Goal: Find specific page/section: Find specific page/section

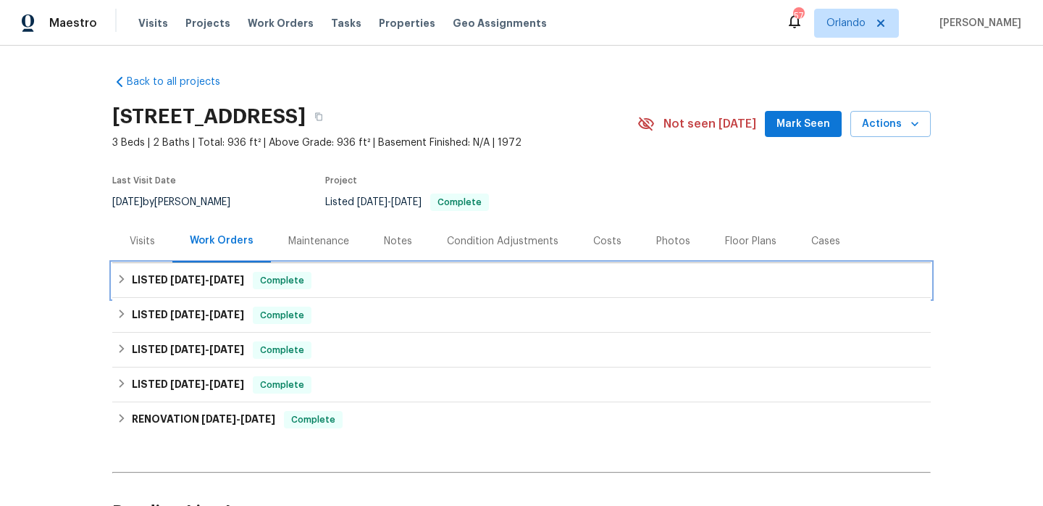
click at [350, 280] on div "LISTED [DATE] - [DATE] Complete" at bounding box center [522, 280] width 810 height 17
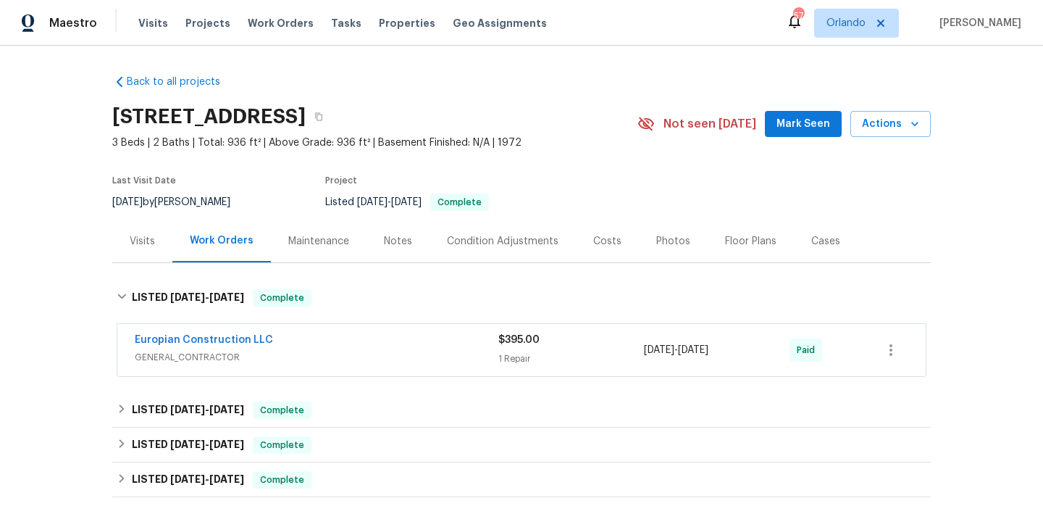
click at [358, 356] on span "GENERAL_CONTRACTOR" at bounding box center [317, 357] width 364 height 14
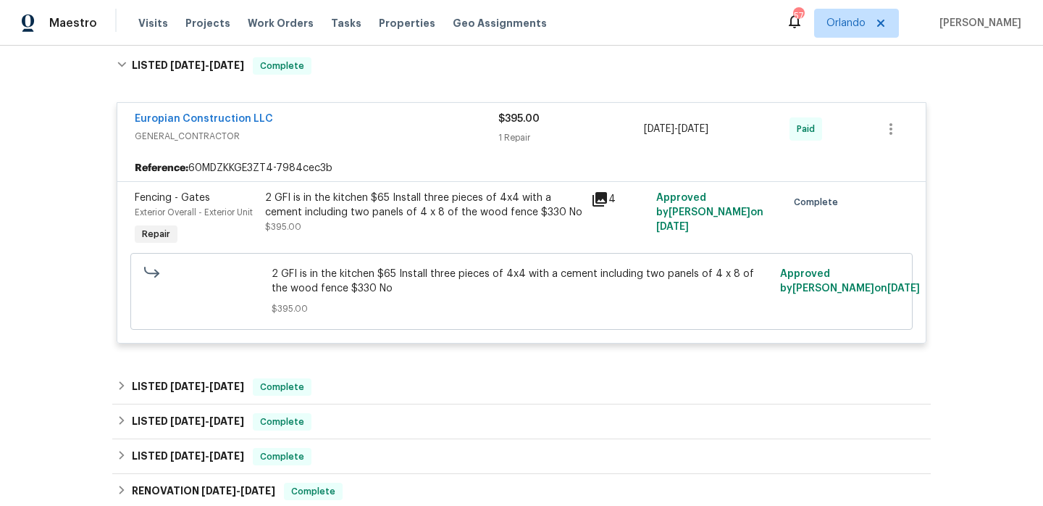
scroll to position [236, 0]
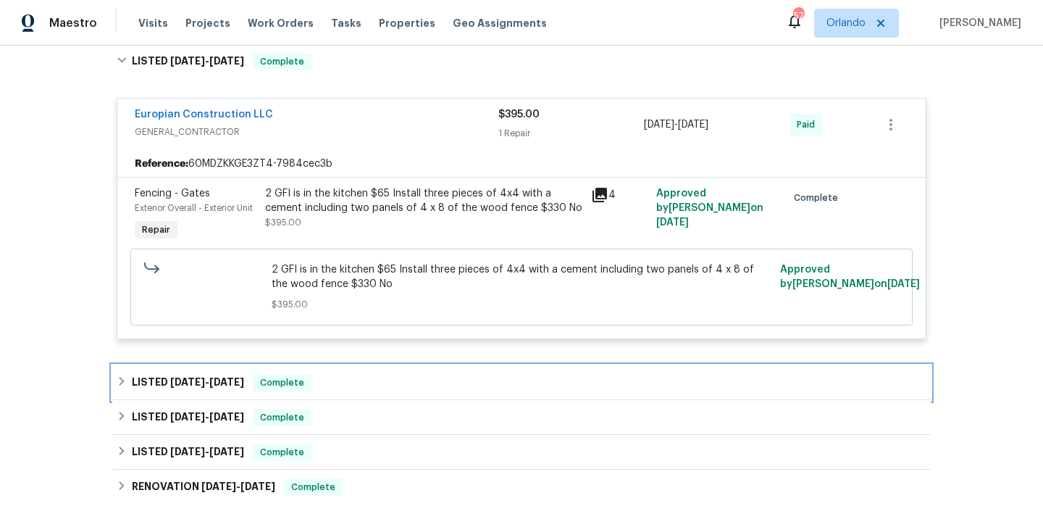
click at [356, 374] on div "LISTED [DATE] - [DATE] Complete" at bounding box center [522, 382] width 810 height 17
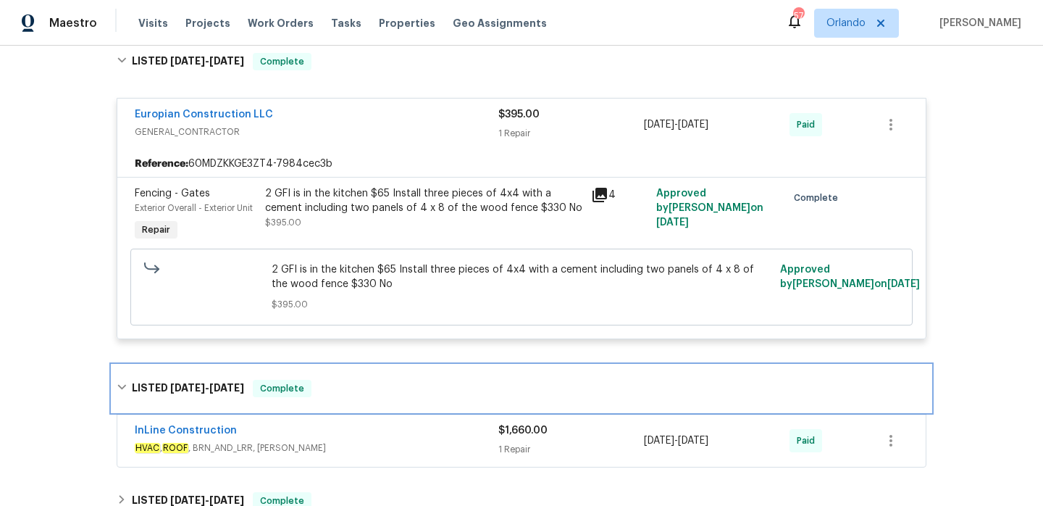
scroll to position [248, 0]
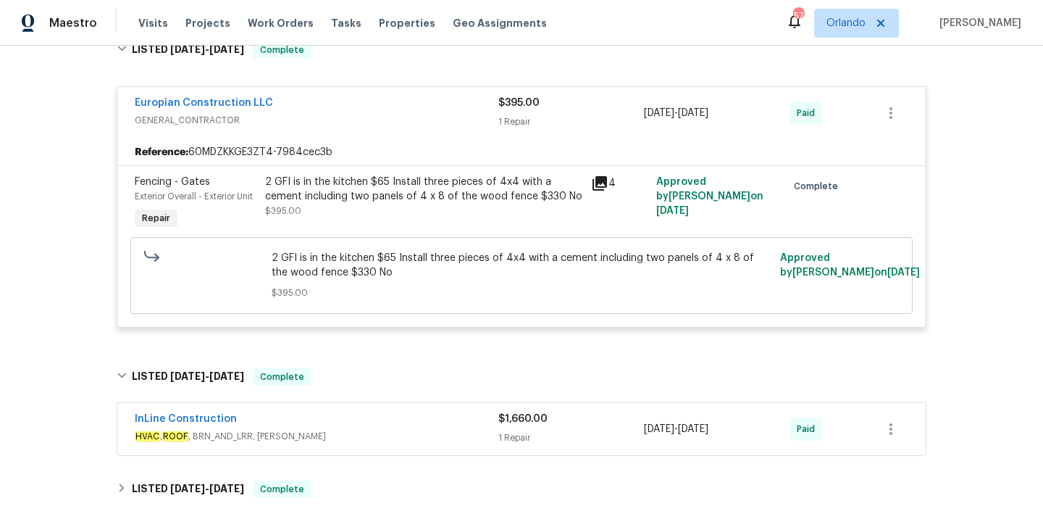
click at [363, 406] on div "InLine Construction HVAC , ROOF , BRN_AND_LRR, [PERSON_NAME] $1,660.00 1 Repair…" at bounding box center [521, 429] width 809 height 52
click at [370, 420] on div "InLine Construction" at bounding box center [317, 420] width 364 height 17
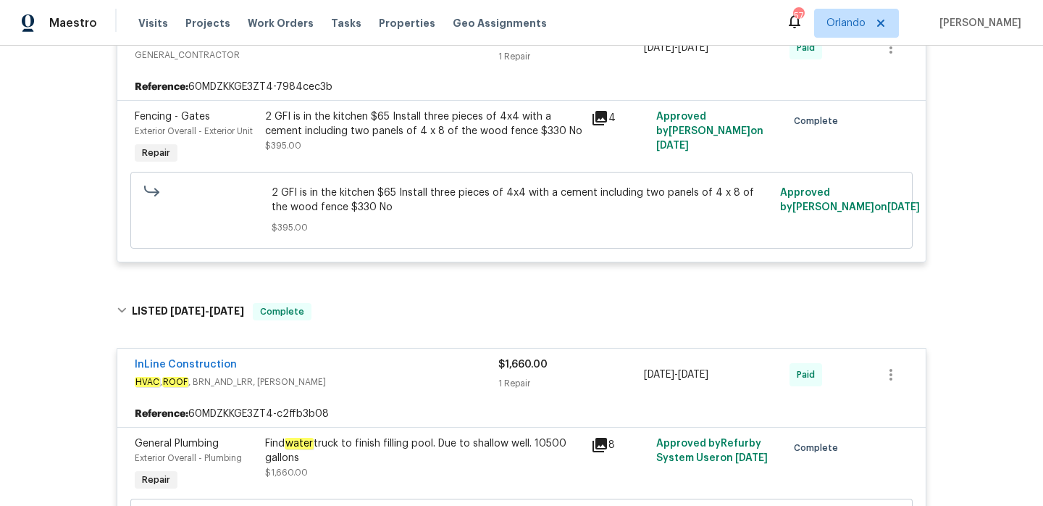
scroll to position [165, 0]
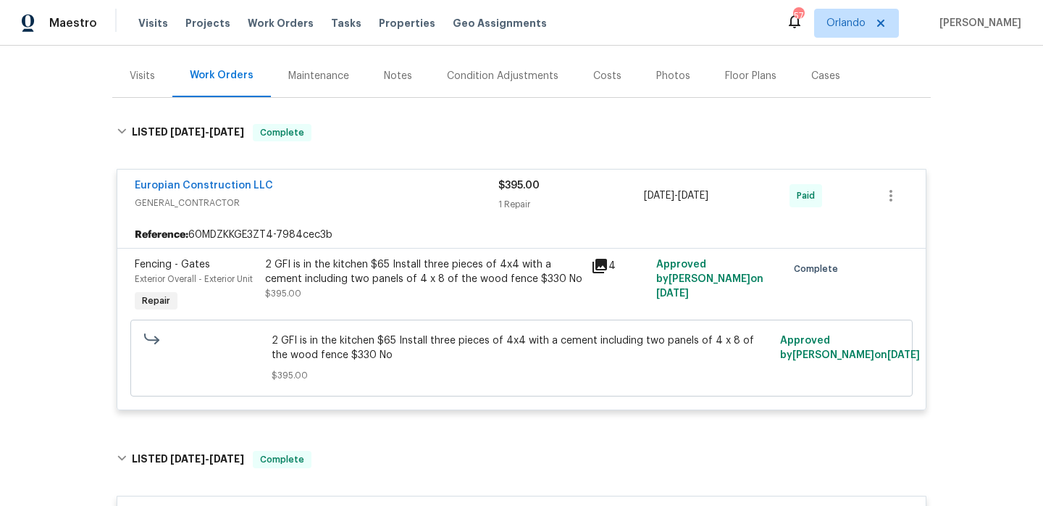
click at [143, 93] on div "Visits" at bounding box center [142, 75] width 60 height 43
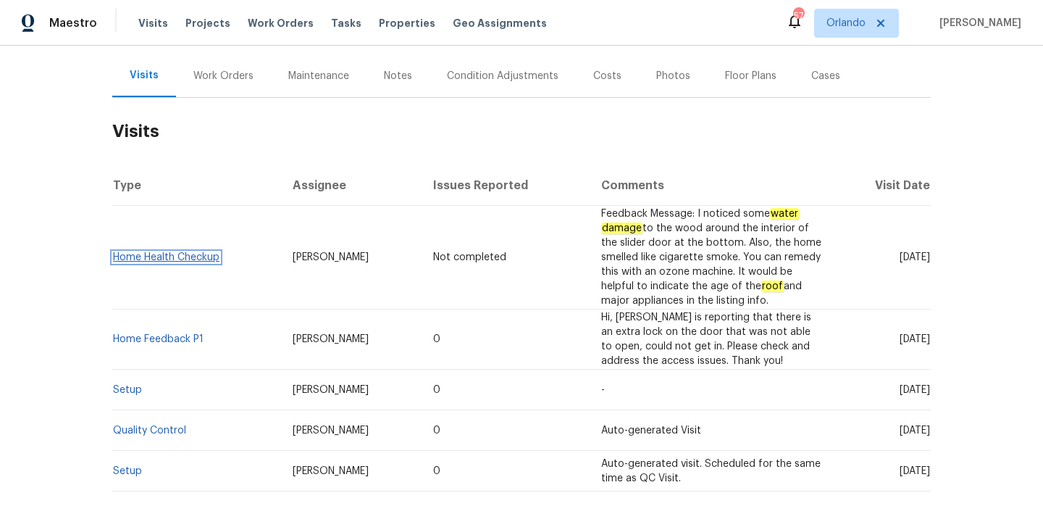
click at [173, 256] on link "Home Health Checkup" at bounding box center [166, 257] width 107 height 10
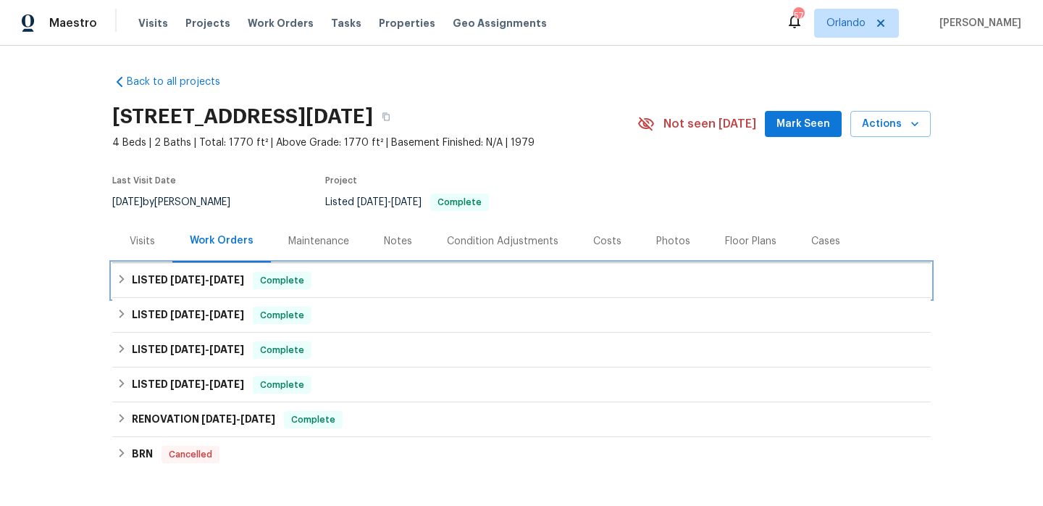
click at [304, 273] on span "Complete" at bounding box center [282, 280] width 56 height 14
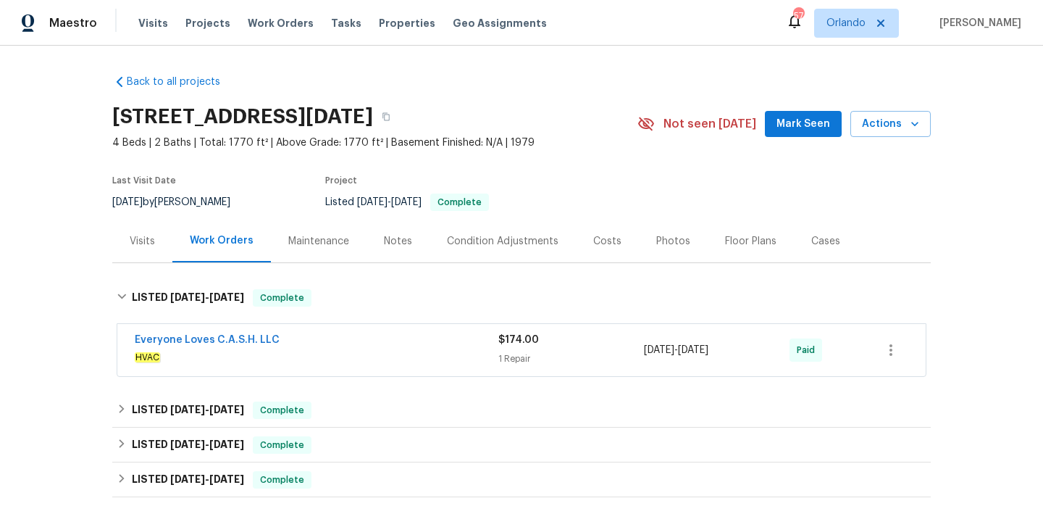
click at [344, 359] on span "HVAC" at bounding box center [317, 357] width 364 height 14
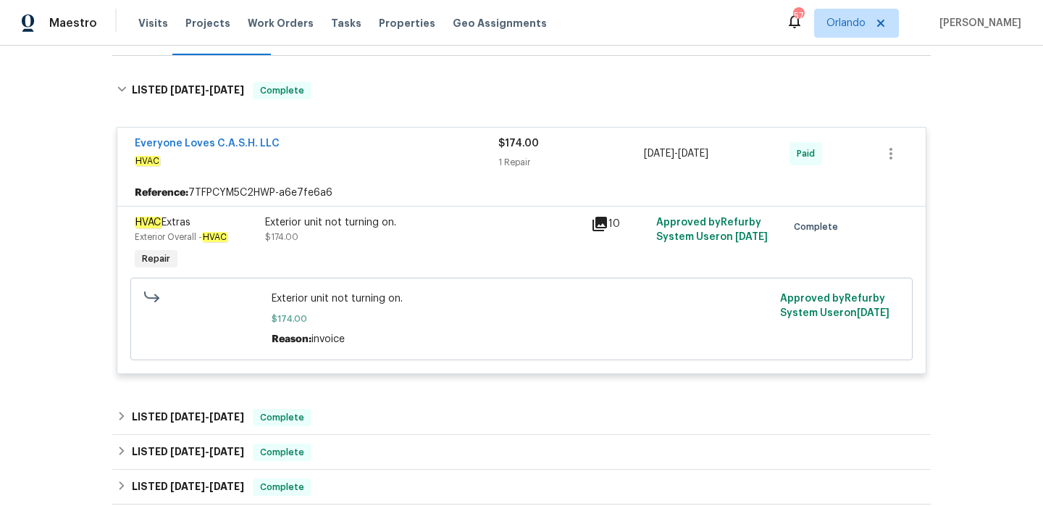
scroll to position [291, 0]
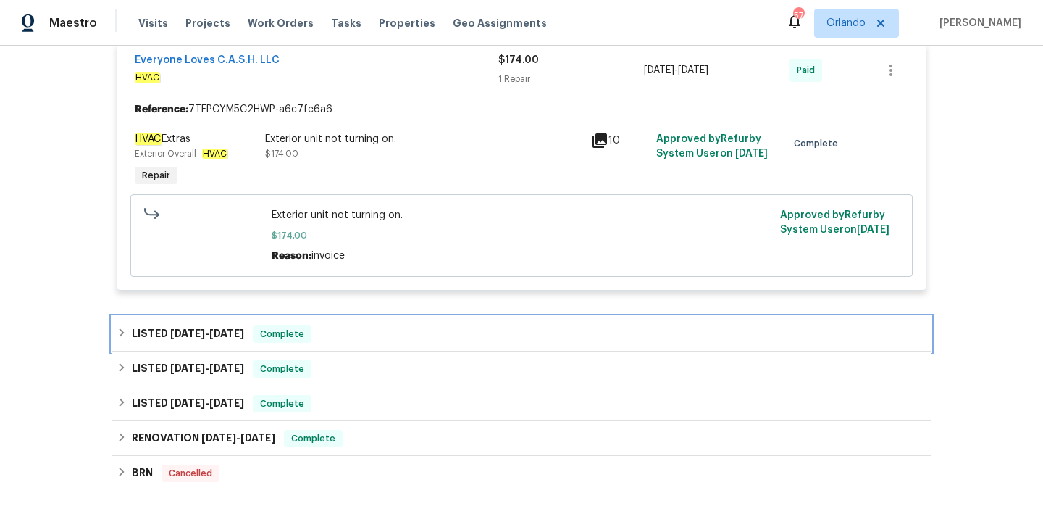
click at [351, 335] on div "LISTED 7/12/25 - 7/16/25 Complete" at bounding box center [522, 333] width 810 height 17
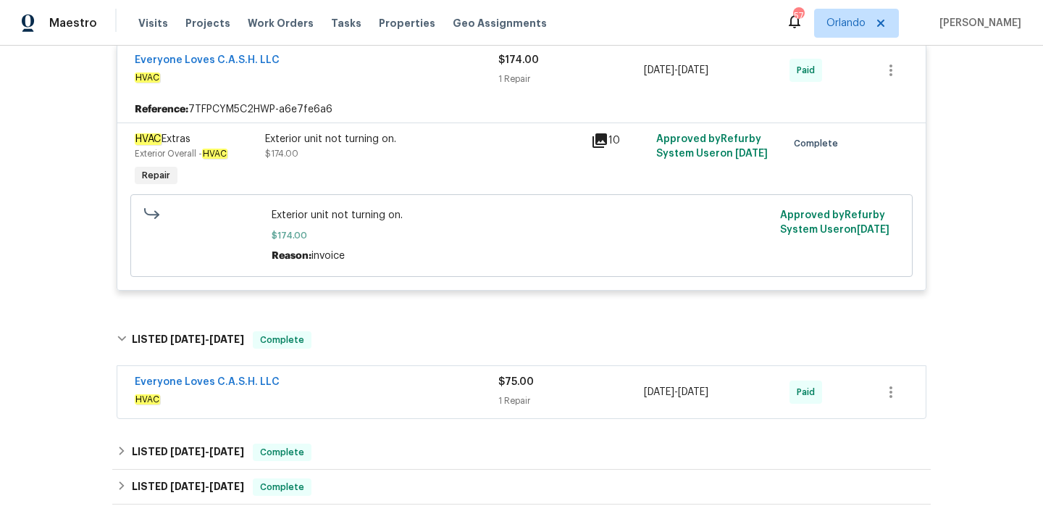
click at [359, 398] on span "HVAC" at bounding box center [317, 399] width 364 height 14
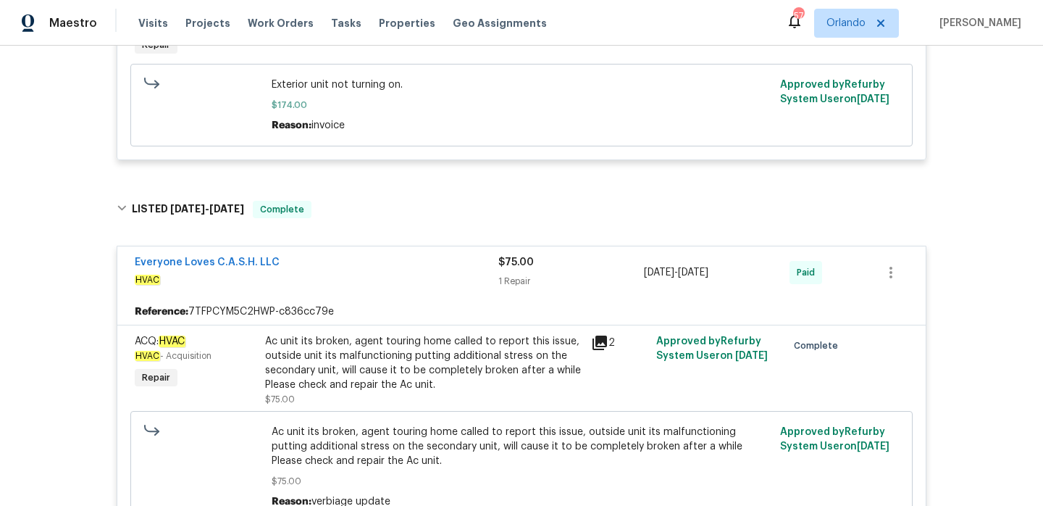
scroll to position [632, 0]
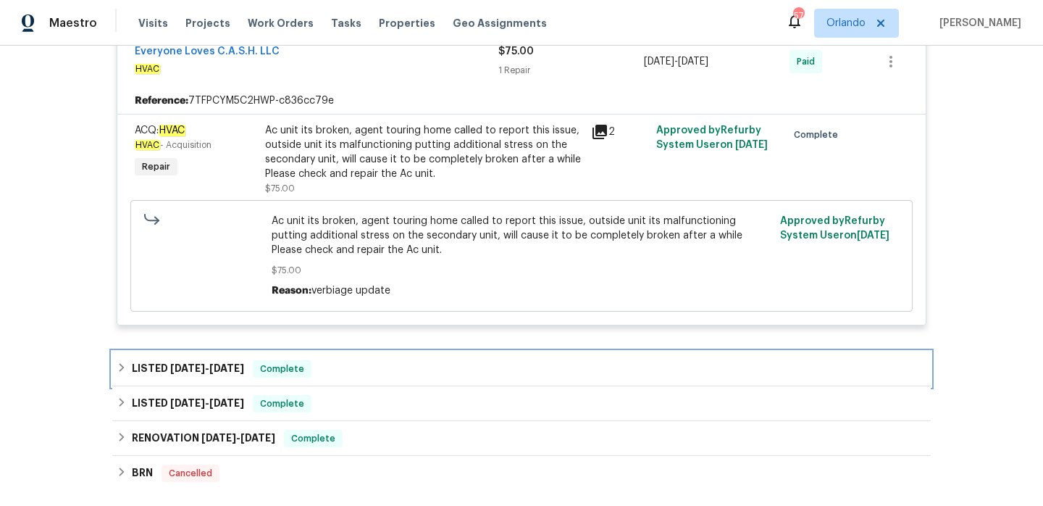
click at [362, 369] on div "LISTED 6/27/25 - 7/11/25 Complete" at bounding box center [522, 368] width 810 height 17
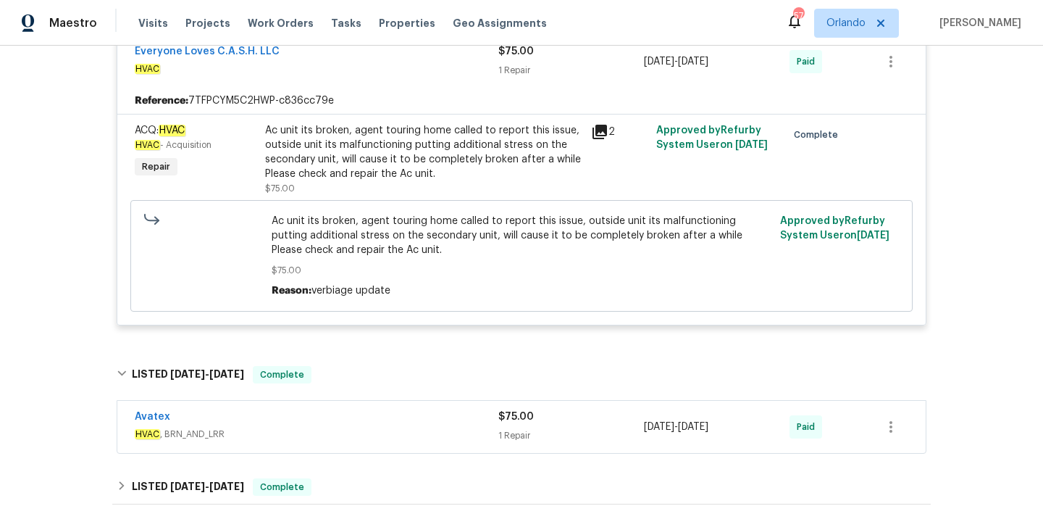
click at [366, 417] on div "Avatex" at bounding box center [317, 417] width 364 height 17
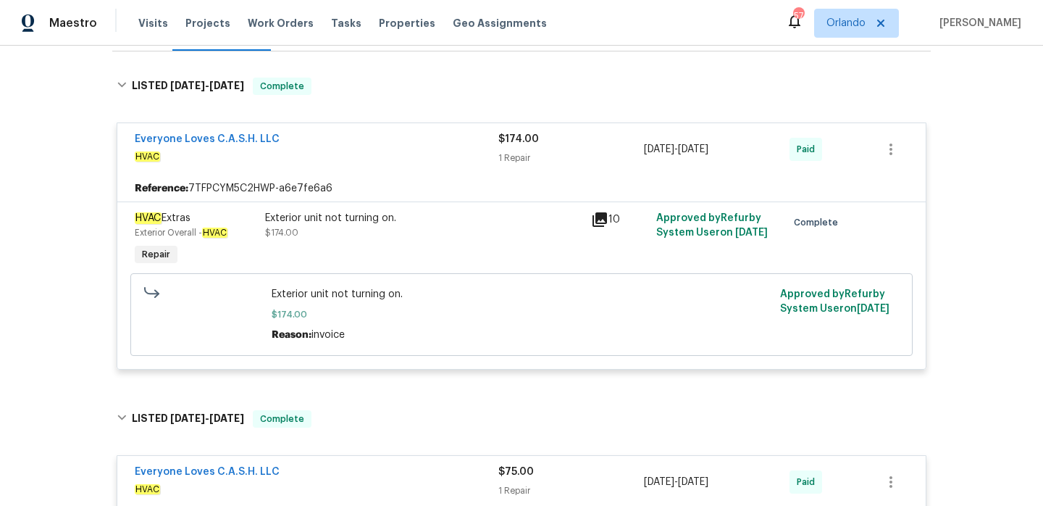
scroll to position [206, 0]
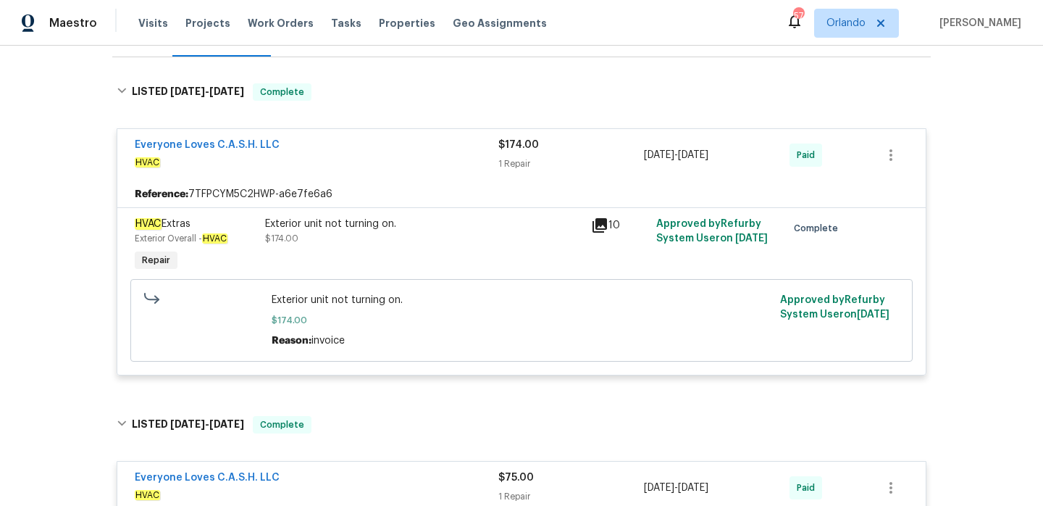
click at [251, 139] on span "Everyone Loves C.A.S.H. LLC" at bounding box center [207, 145] width 145 height 14
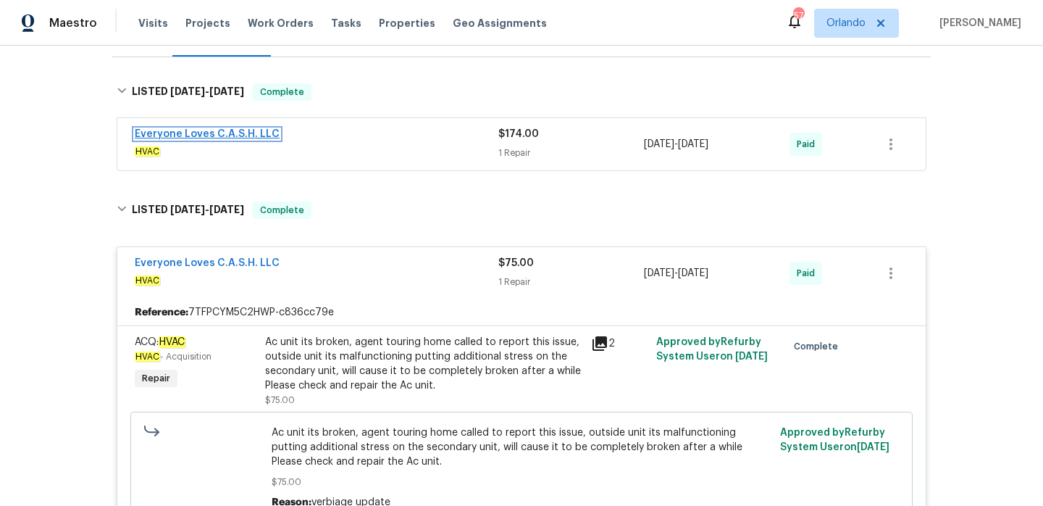
click at [249, 135] on link "Everyone Loves C.A.S.H. LLC" at bounding box center [207, 134] width 145 height 10
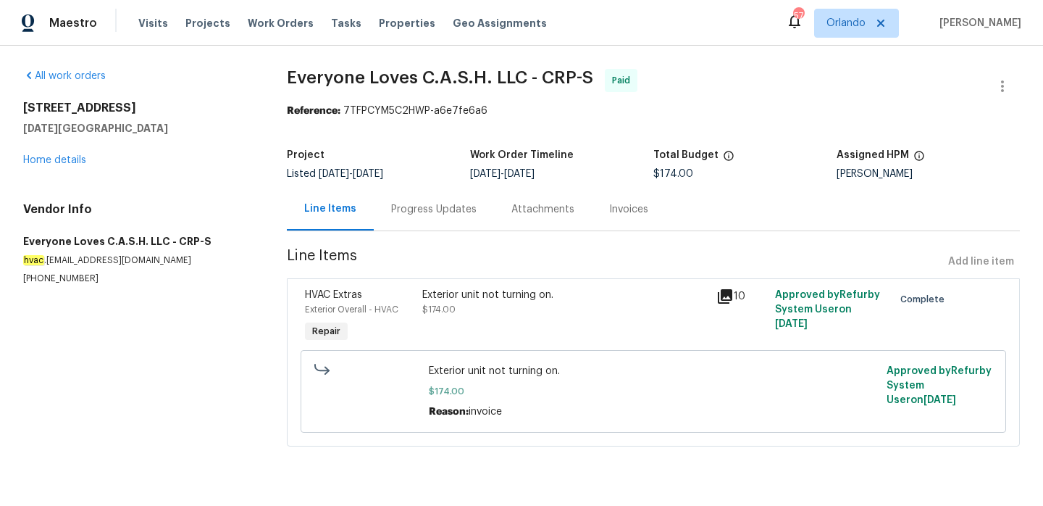
click at [403, 212] on div "Progress Updates" at bounding box center [433, 209] width 85 height 14
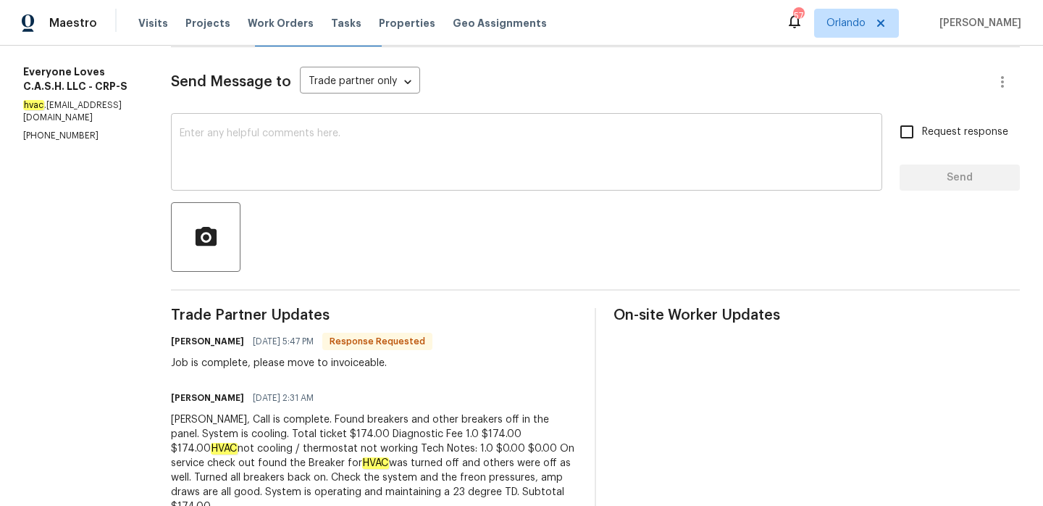
scroll to position [218, 0]
